Goal: Task Accomplishment & Management: Manage account settings

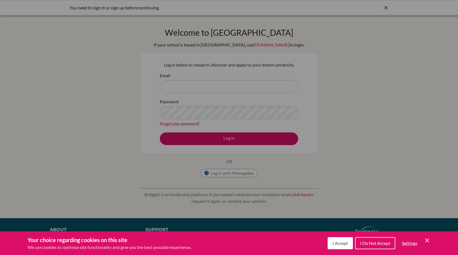
click at [335, 243] on span "I Accept" at bounding box center [339, 243] width 15 height 5
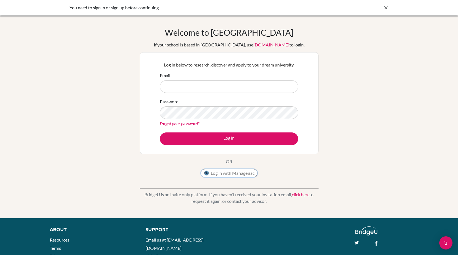
click at [245, 174] on button "Log in with ManageBac" at bounding box center [229, 173] width 57 height 8
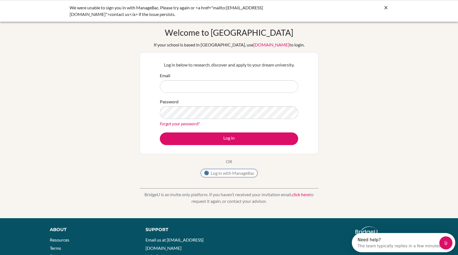
click at [245, 174] on button "Log in with ManageBac" at bounding box center [229, 173] width 57 height 8
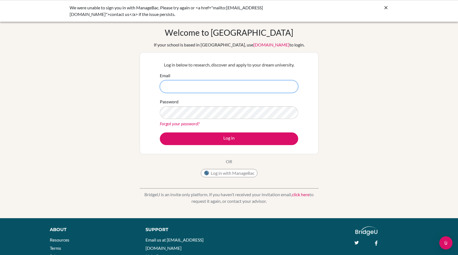
type input "[EMAIL_ADDRESS][DOMAIN_NAME]"
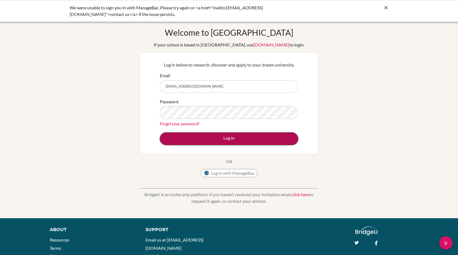
click at [232, 142] on button "Log in" at bounding box center [229, 139] width 138 height 13
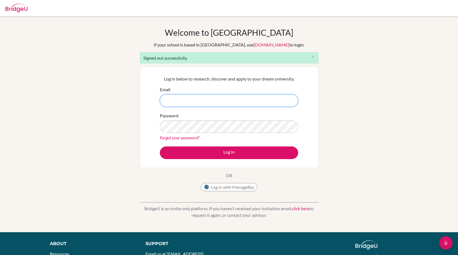
type input "[EMAIL_ADDRESS][DOMAIN_NAME]"
click at [160, 147] on button "Log in" at bounding box center [229, 153] width 138 height 13
